Goal: Transaction & Acquisition: Purchase product/service

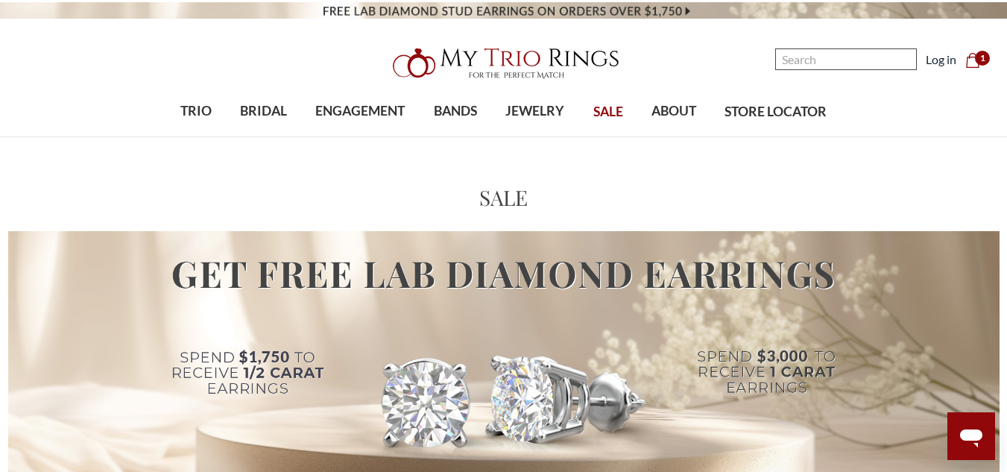
click at [811, 57] on input "Search" at bounding box center [846, 59] width 142 height 22
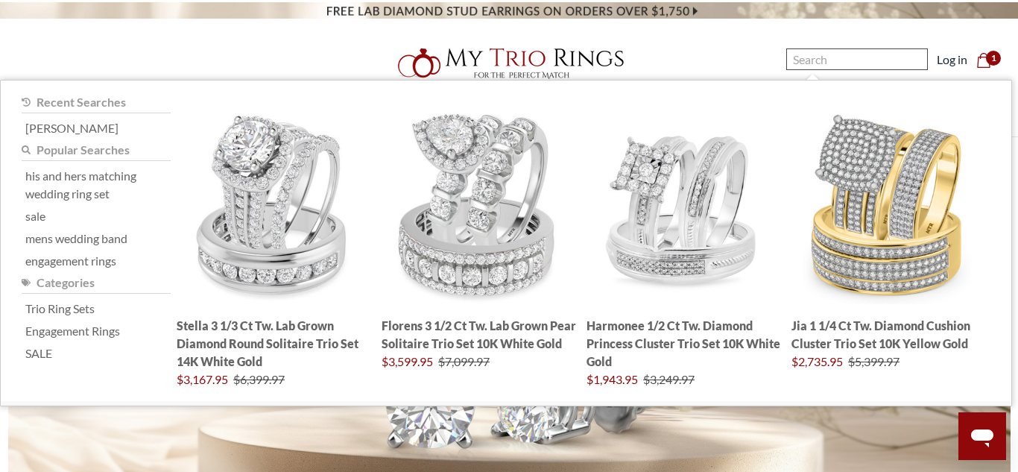
click at [842, 54] on input "Search" at bounding box center [857, 59] width 142 height 22
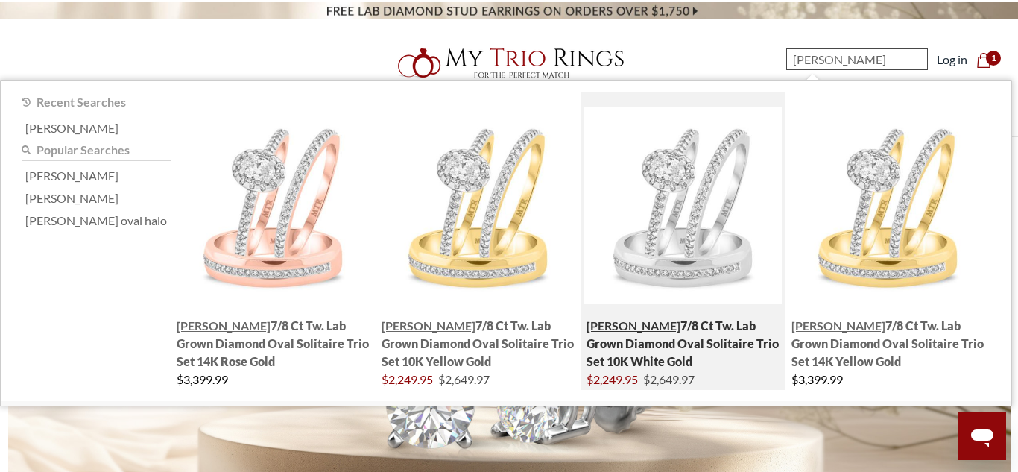
type input "[PERSON_NAME]"
click at [718, 232] on img "; Total Products 4" at bounding box center [682, 205] width 197 height 197
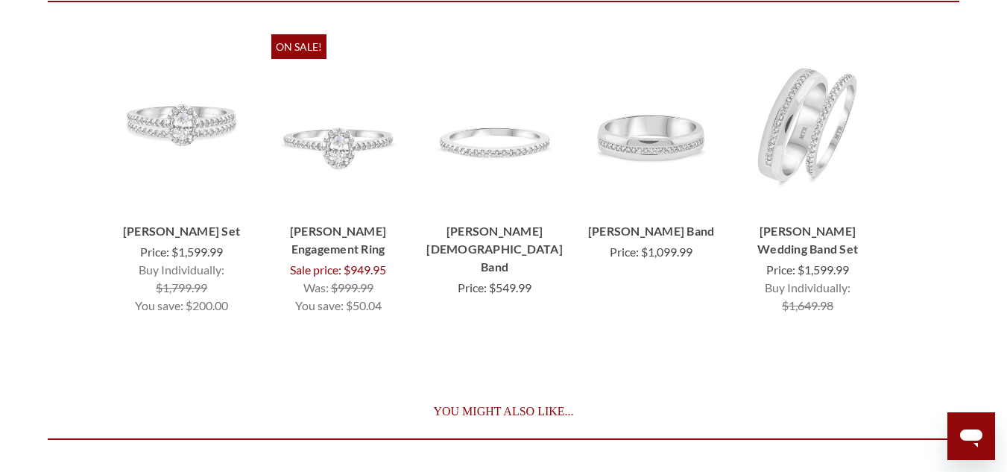
scroll to position [5831, 0]
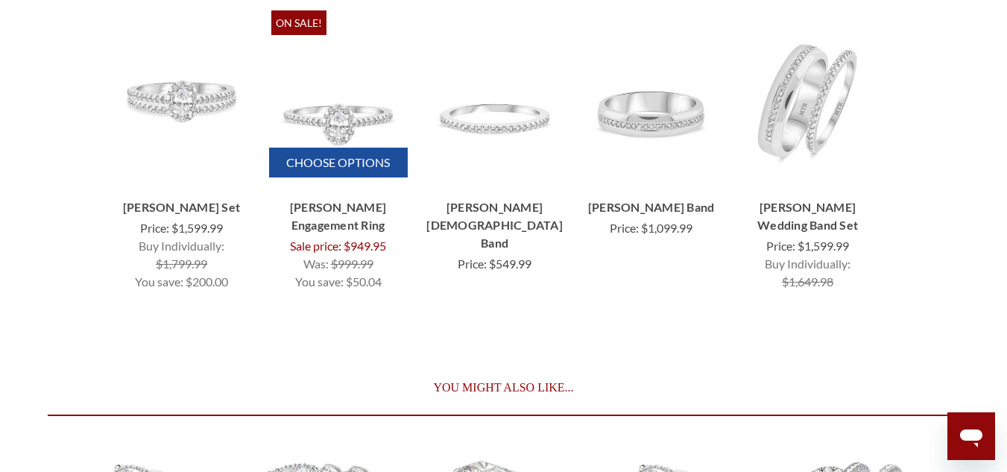
click at [338, 89] on img "Breanna 1/2 ct tw. Lab Grown Diamond Oval Solitaire Engagement Ring 10K White G…" at bounding box center [338, 99] width 134 height 134
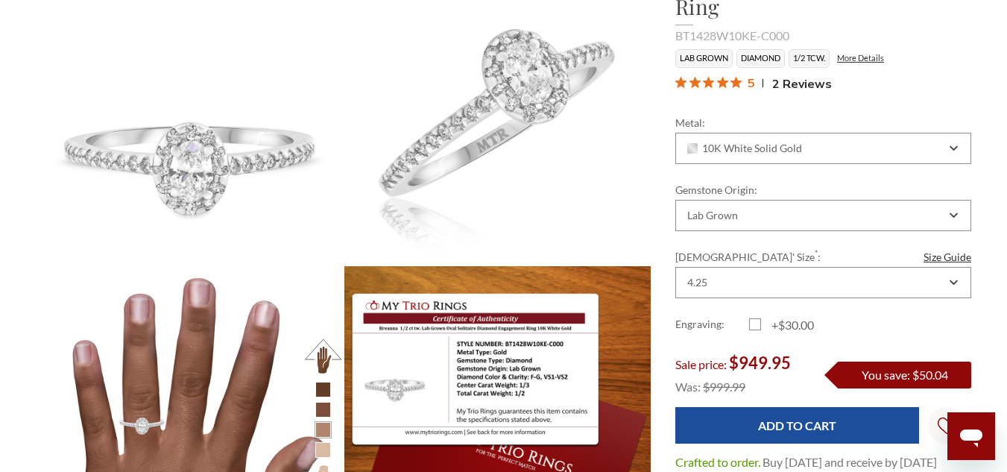
scroll to position [224, 0]
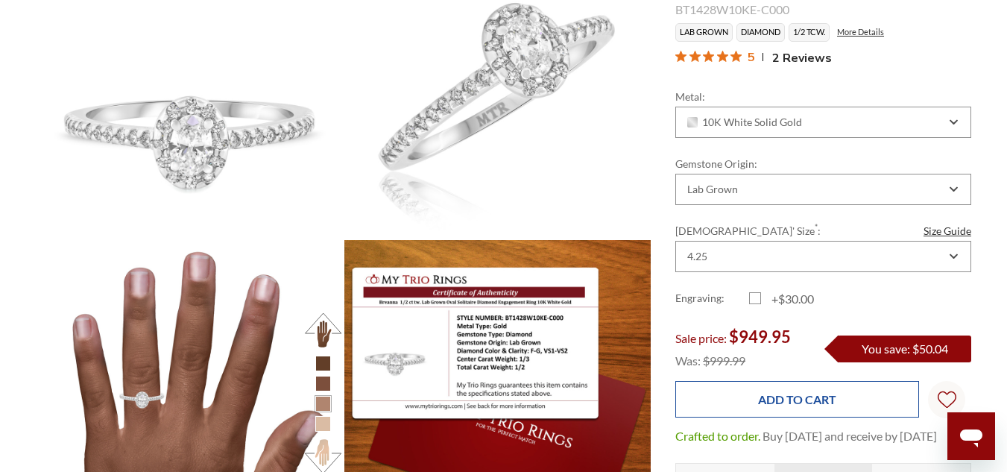
drag, startPoint x: 770, startPoint y: 373, endPoint x: 782, endPoint y: 364, distance: 15.4
click at [770, 381] on input "Add to Cart" at bounding box center [797, 399] width 244 height 37
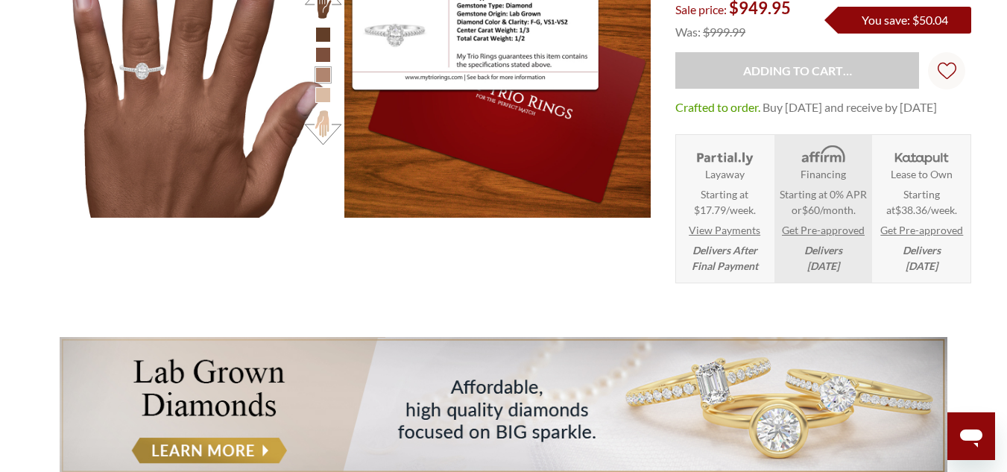
scroll to position [596, 0]
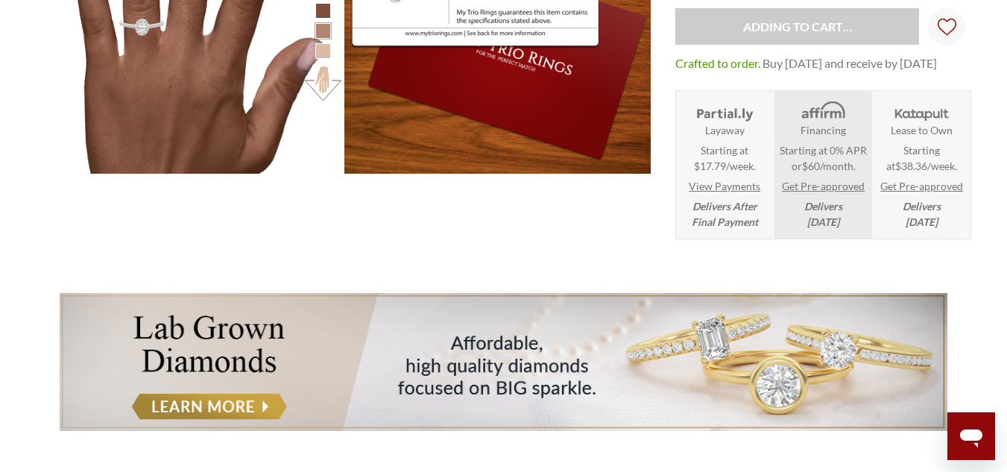
type input "Add to Cart"
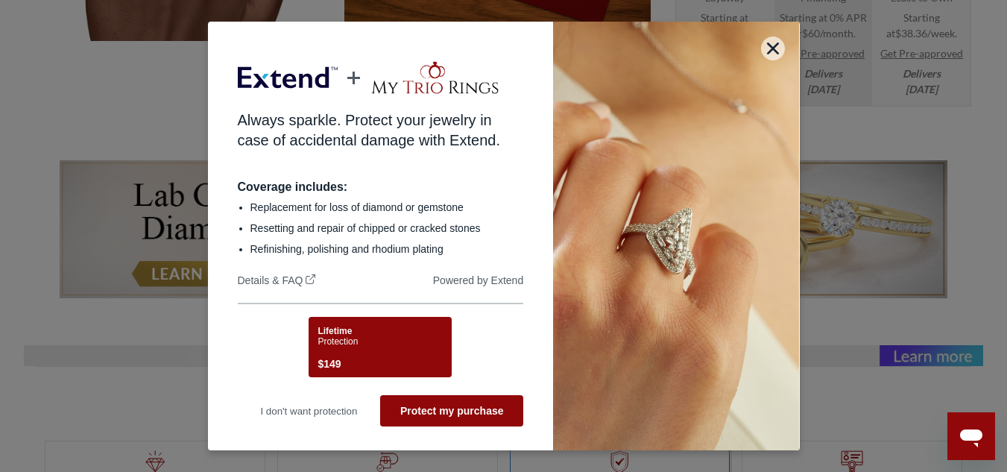
scroll to position [894, 0]
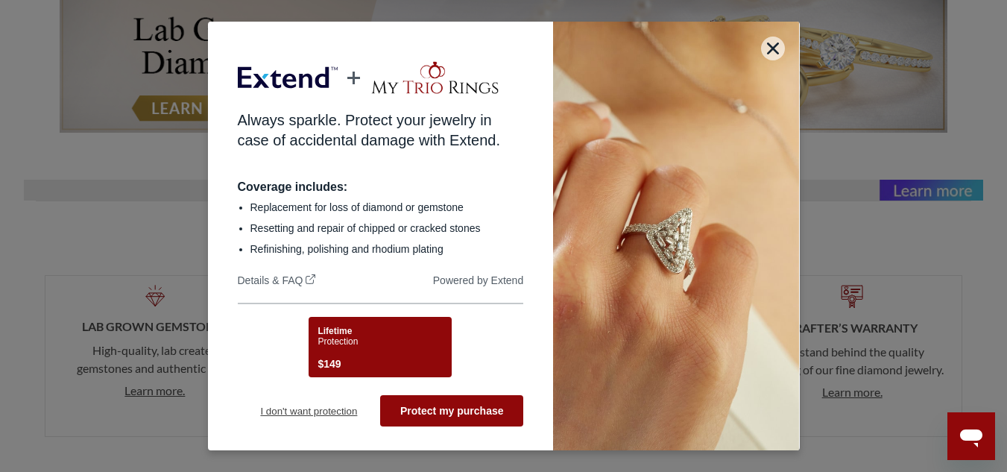
click at [313, 405] on button "I don't want protection" at bounding box center [309, 410] width 143 height 31
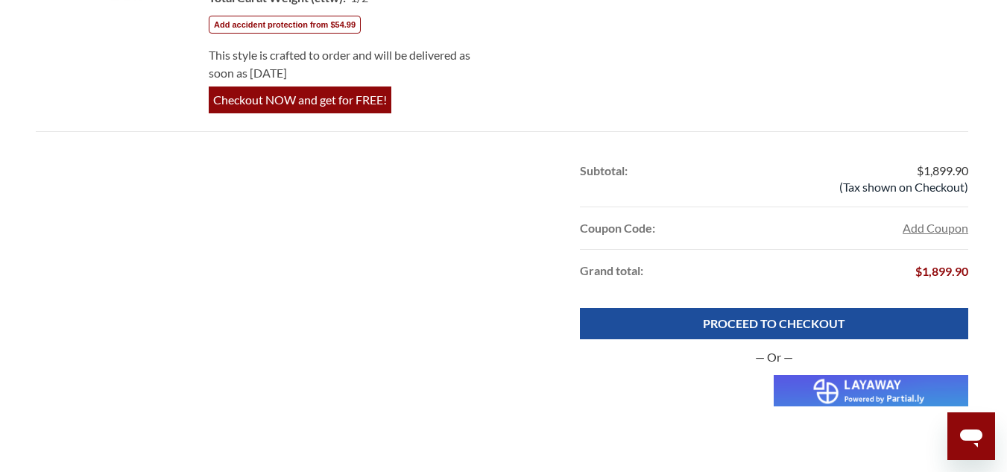
scroll to position [1192, 0]
